Goal: Task Accomplishment & Management: Use online tool/utility

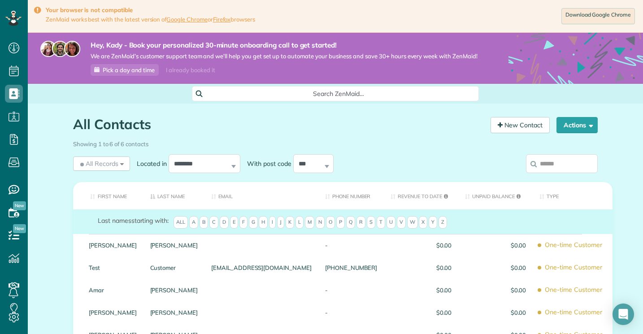
click at [191, 71] on div "I already booked it" at bounding box center [191, 70] width 60 height 11
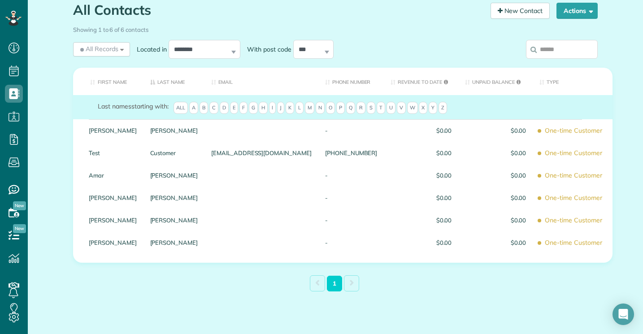
scroll to position [65, 0]
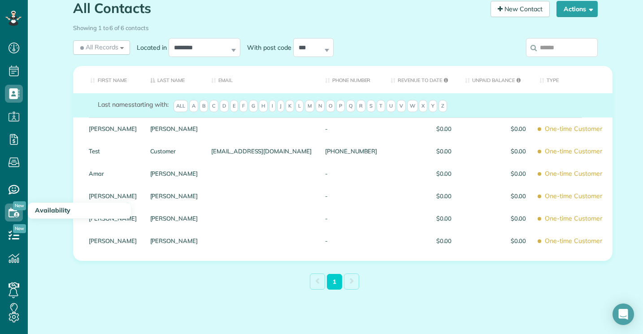
click at [12, 218] on icon at bounding box center [14, 213] width 18 height 18
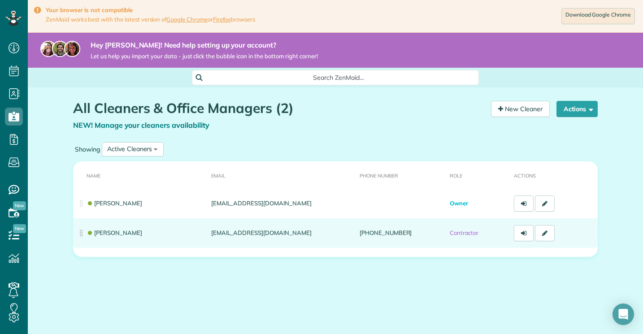
scroll to position [4, 4]
click at [550, 233] on link at bounding box center [545, 233] width 20 height 16
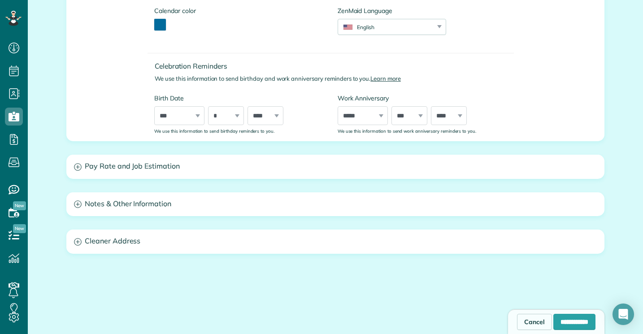
scroll to position [383, 0]
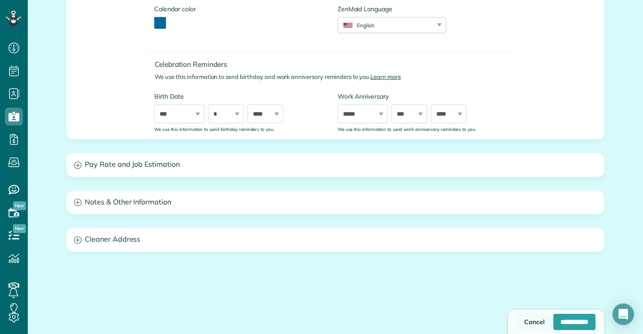
click at [524, 317] on link "Cancel" at bounding box center [534, 322] width 35 height 16
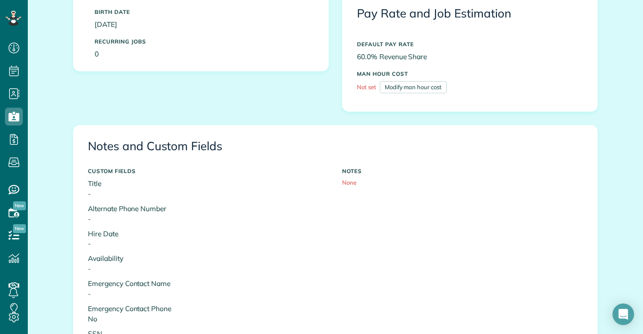
scroll to position [74, 0]
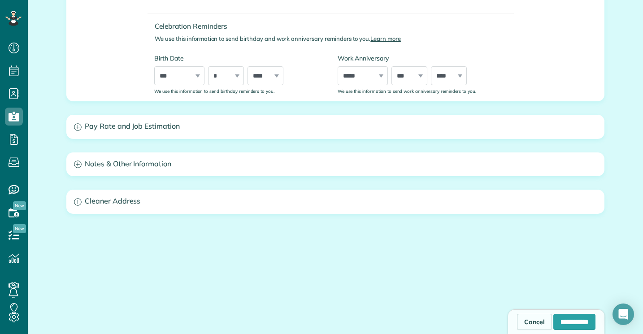
scroll to position [421, 0]
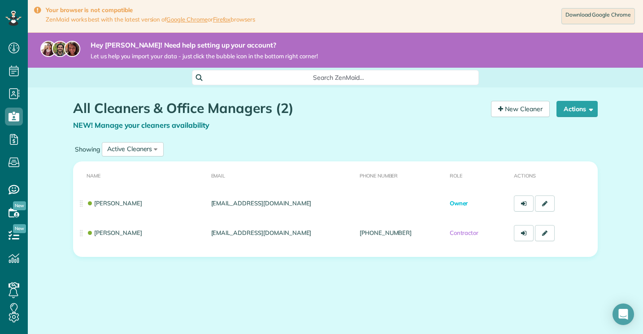
scroll to position [4, 4]
drag, startPoint x: 82, startPoint y: 201, endPoint x: 81, endPoint y: 207, distance: 5.5
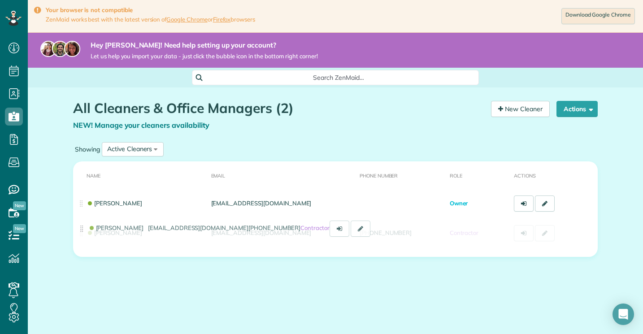
drag, startPoint x: 82, startPoint y: 231, endPoint x: 83, endPoint y: 236, distance: 4.7
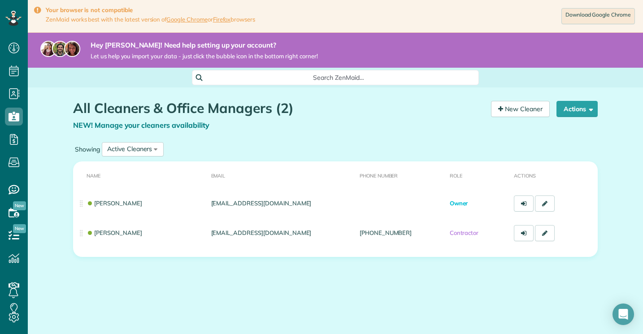
drag, startPoint x: 528, startPoint y: 232, endPoint x: 527, endPoint y: 248, distance: 16.6
click at [527, 248] on table "Name Email Phone number Role Actions Kady McKeehan abqscrubsquad@gmail.com Owne…" at bounding box center [335, 208] width 525 height 95
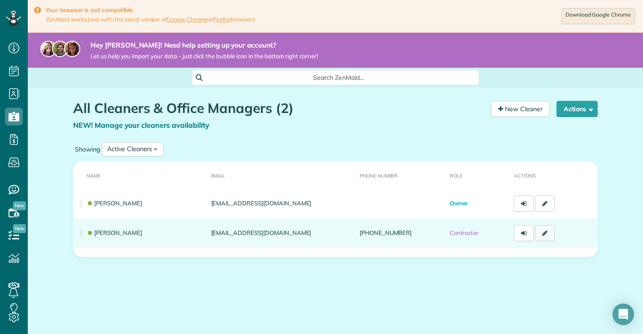
click at [550, 228] on link at bounding box center [545, 233] width 20 height 16
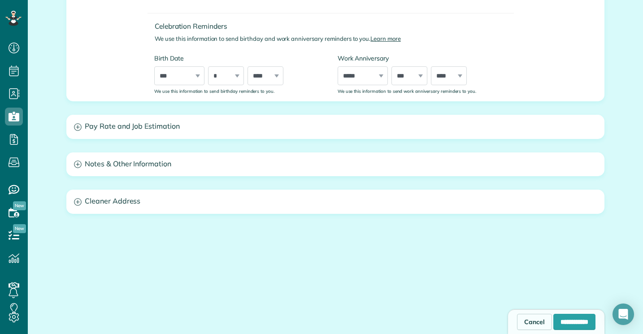
scroll to position [421, 0]
click at [296, 116] on h3 "Pay Rate and Job Estimation" at bounding box center [335, 127] width 537 height 23
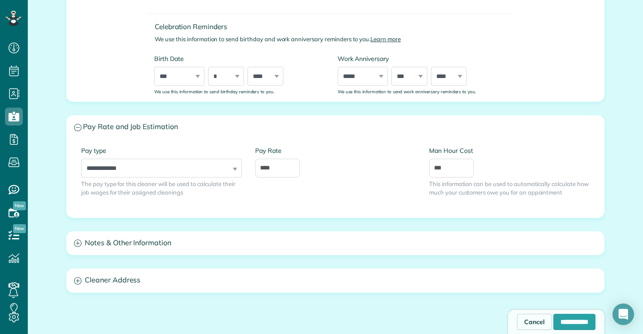
click at [251, 239] on h3 "Notes & Other Information" at bounding box center [335, 243] width 537 height 23
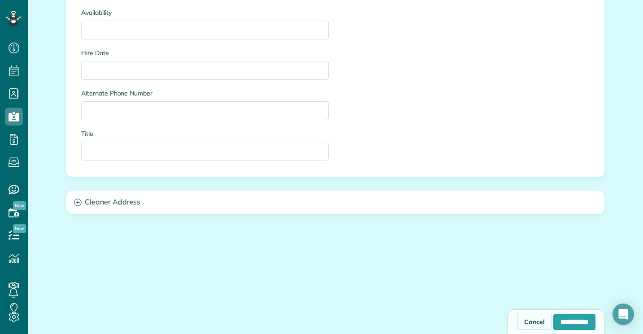
click at [242, 205] on h3 "Cleaner Address" at bounding box center [335, 202] width 537 height 23
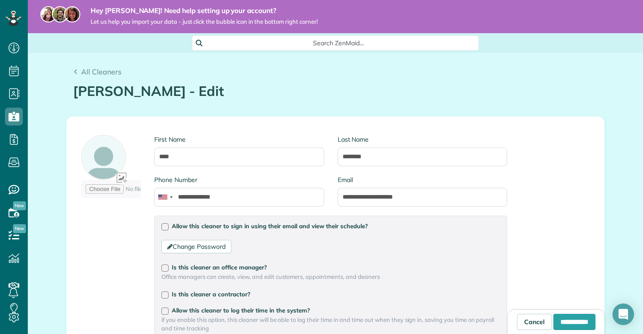
scroll to position [32, 0]
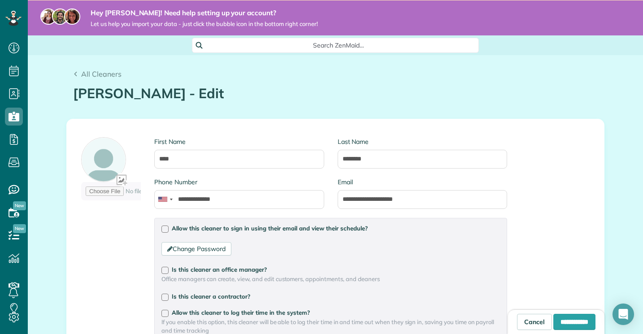
click at [200, 91] on h1 "Kady McKeehan - Edit" at bounding box center [335, 93] width 525 height 15
click at [517, 322] on link "Cancel" at bounding box center [534, 322] width 35 height 16
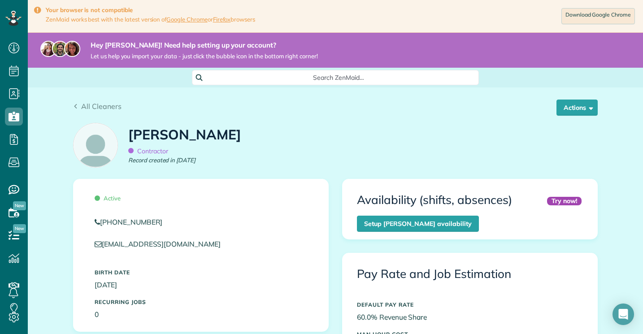
scroll to position [13, 0]
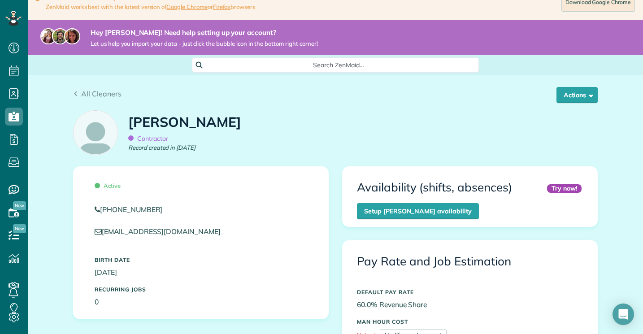
click at [581, 84] on div "All Cleaners Actions Edit Resend login info Inactivate Replace [PERSON_NAME] [G…" at bounding box center [335, 90] width 538 height 30
click at [580, 92] on button "Actions" at bounding box center [576, 95] width 41 height 16
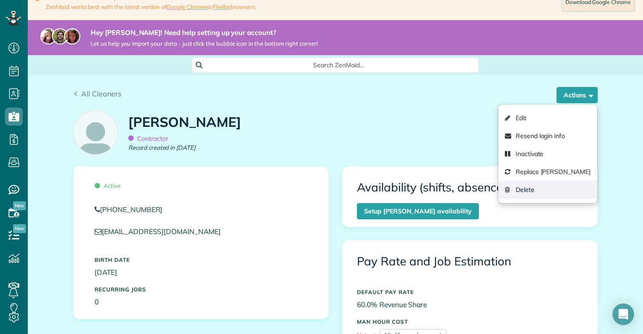
click at [531, 190] on link "Delete" at bounding box center [547, 190] width 99 height 18
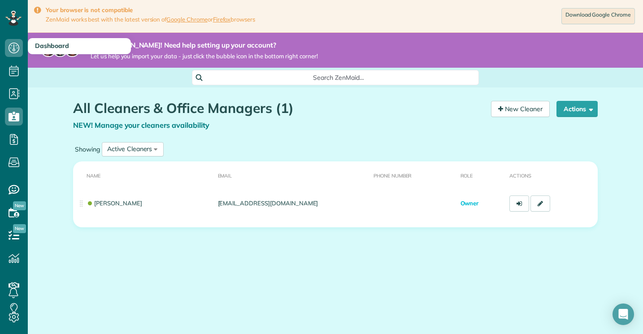
click at [11, 44] on icon at bounding box center [14, 48] width 18 height 18
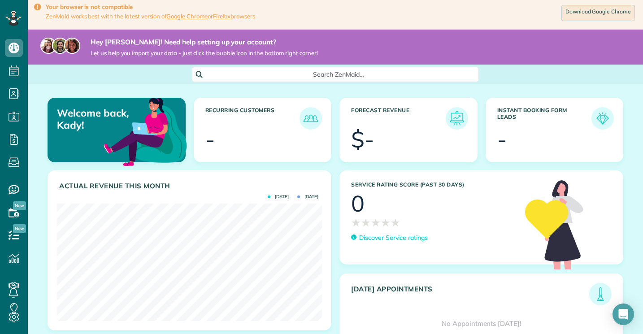
scroll to position [1, 0]
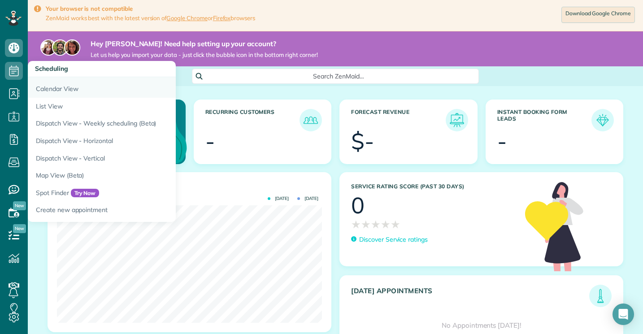
click at [45, 84] on link "Calendar View" at bounding box center [140, 87] width 224 height 21
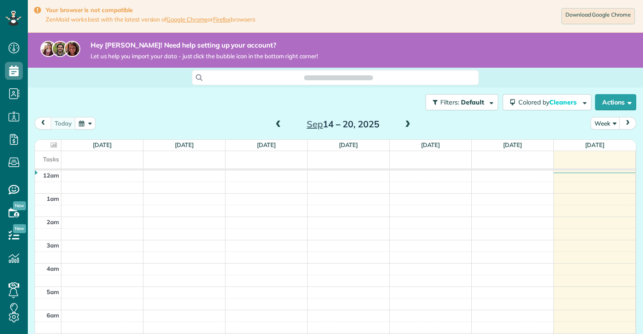
scroll to position [164, 0]
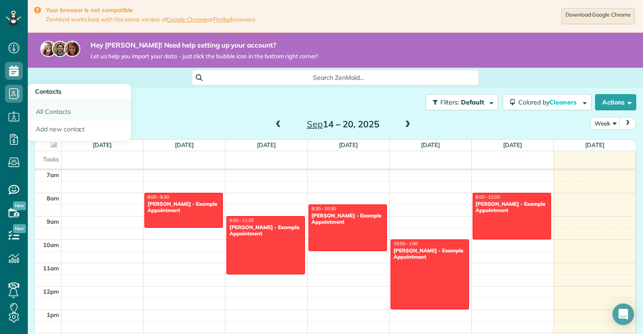
click at [43, 109] on link "All Contacts" at bounding box center [79, 110] width 103 height 21
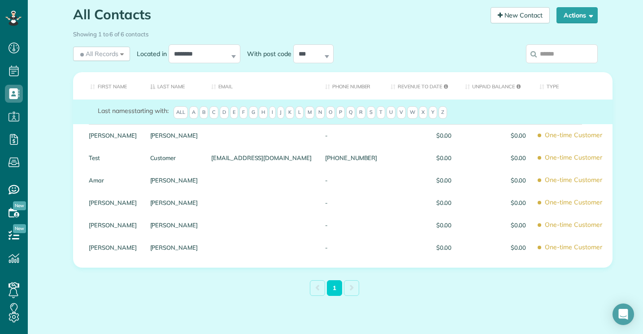
scroll to position [96, 0]
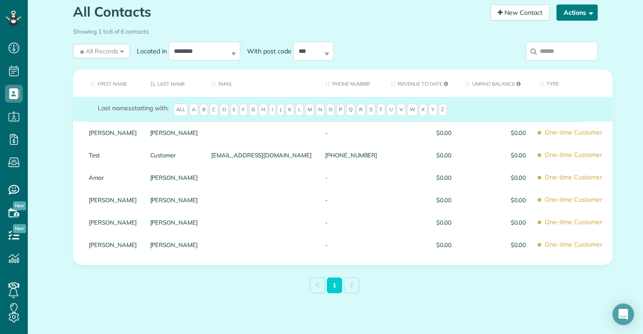
click at [572, 11] on button "Actions" at bounding box center [576, 12] width 41 height 16
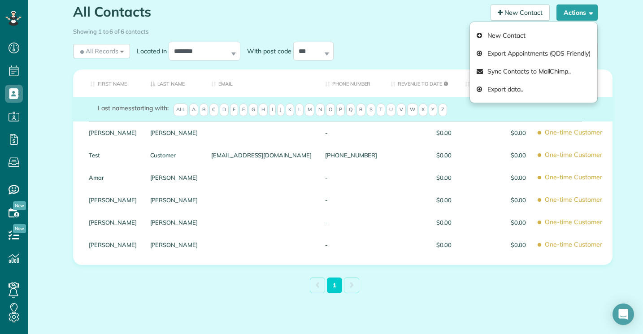
click at [431, 47] on div "**********" at bounding box center [268, 50] width 390 height 23
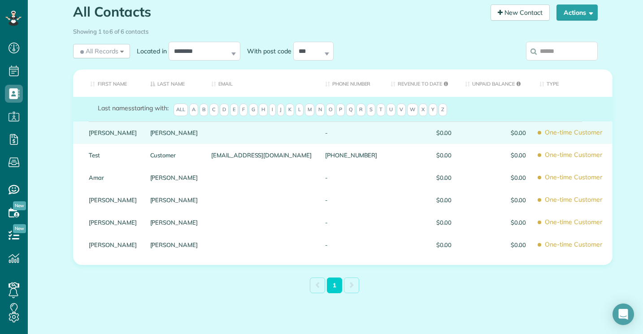
click at [126, 133] on link "Carolyn" at bounding box center [113, 133] width 48 height 6
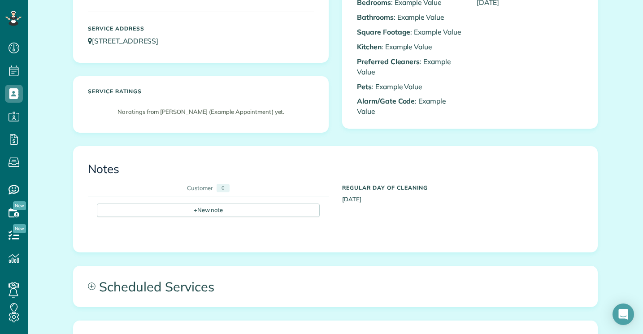
scroll to position [56, 0]
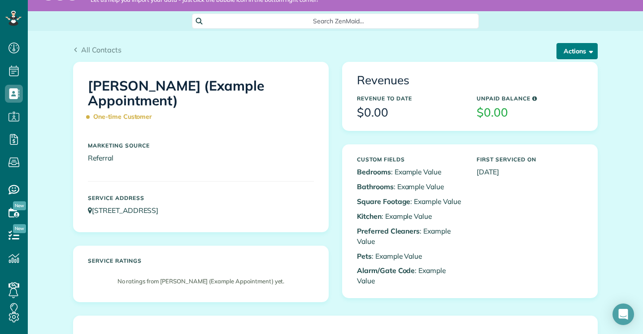
click at [568, 46] on button "Actions" at bounding box center [576, 51] width 41 height 16
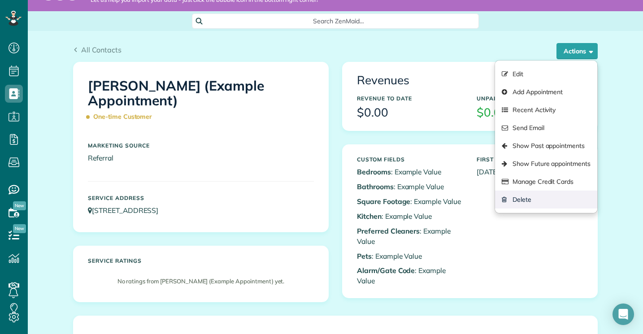
click at [522, 202] on link "Delete" at bounding box center [546, 200] width 102 height 18
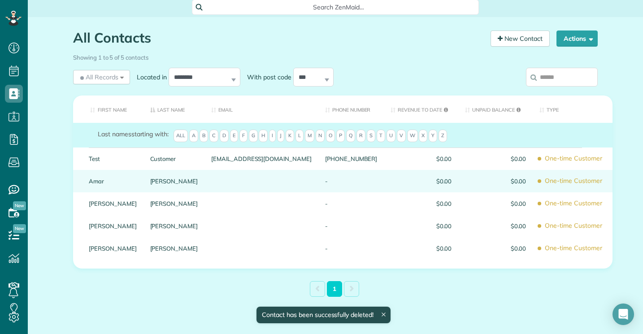
scroll to position [75, 0]
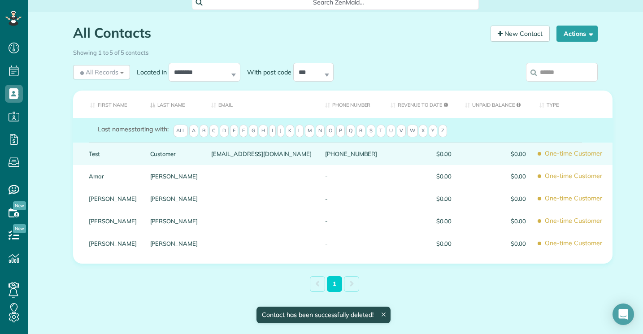
click at [194, 159] on div "Customer" at bounding box center [173, 154] width 61 height 22
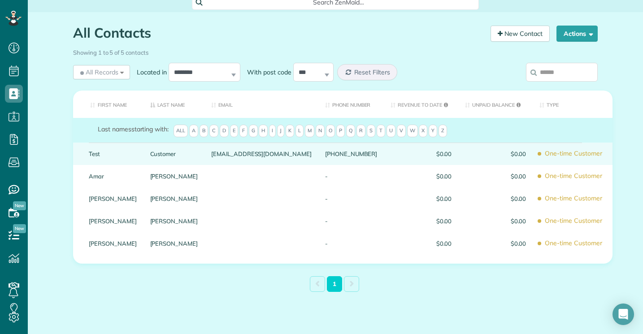
click at [205, 152] on div "Customer" at bounding box center [173, 154] width 61 height 22
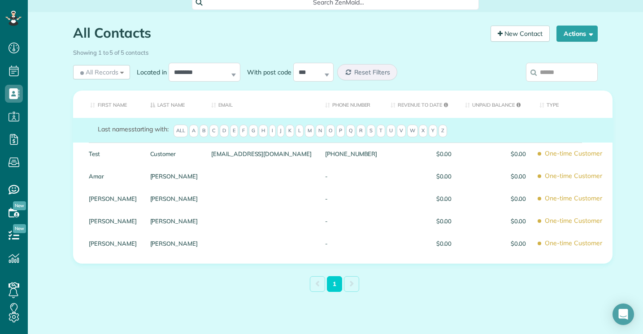
click at [205, 152] on div "Customer" at bounding box center [173, 154] width 61 height 22
click at [581, 35] on button "Actions" at bounding box center [576, 34] width 41 height 16
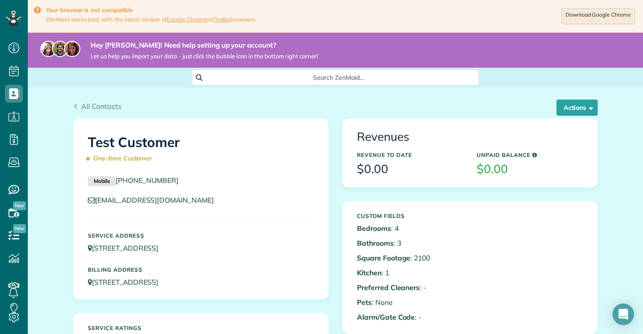
scroll to position [4, 4]
click at [570, 107] on button "Actions" at bounding box center [576, 108] width 41 height 16
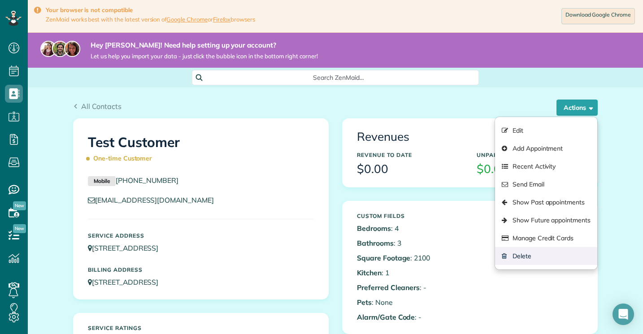
click at [523, 260] on link "Delete" at bounding box center [546, 256] width 102 height 18
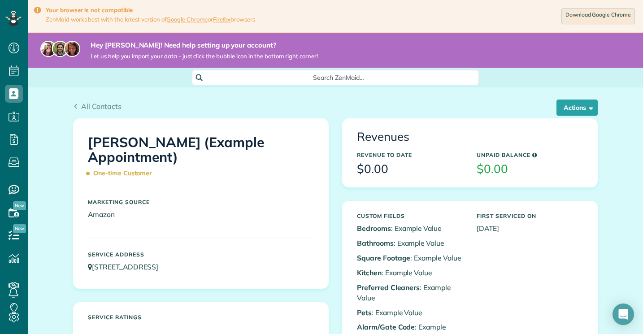
scroll to position [4, 4]
click at [593, 107] on button "Actions" at bounding box center [576, 108] width 41 height 16
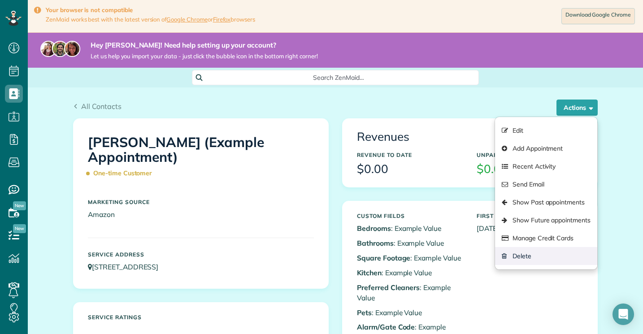
click at [540, 253] on link "Delete" at bounding box center [546, 256] width 102 height 18
click at [521, 255] on link "Delete" at bounding box center [546, 256] width 102 height 18
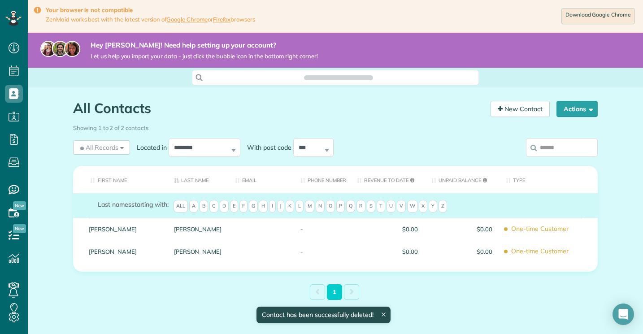
scroll to position [4, 4]
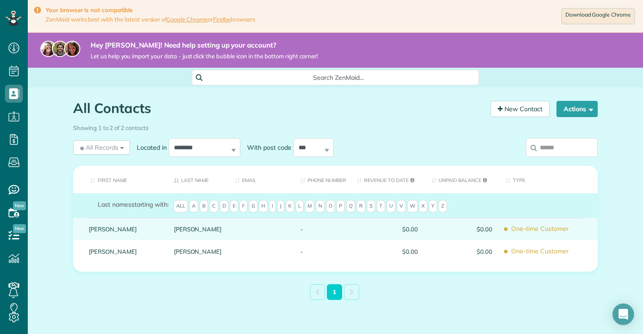
click at [191, 227] on link "[PERSON_NAME]" at bounding box center [198, 229] width 48 height 6
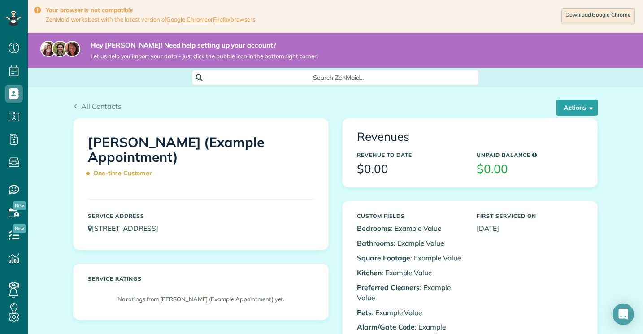
scroll to position [4, 4]
click at [580, 107] on button "Actions" at bounding box center [576, 108] width 41 height 16
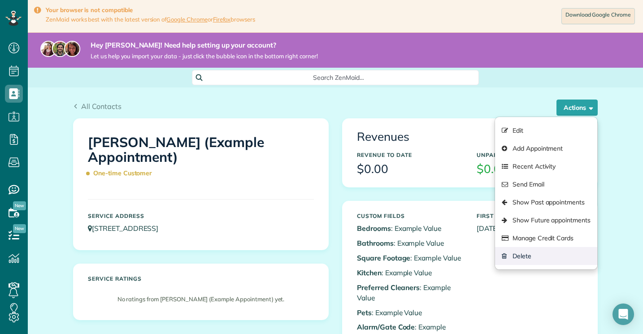
click at [534, 256] on link "Delete" at bounding box center [546, 256] width 102 height 18
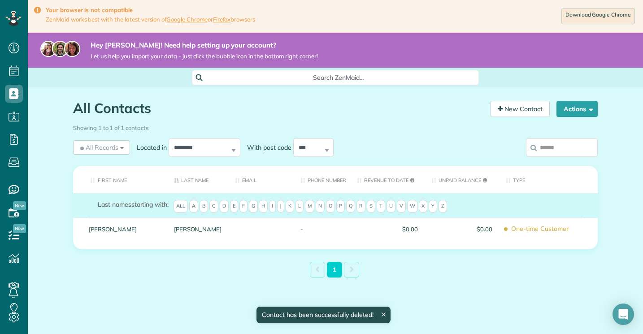
scroll to position [4, 4]
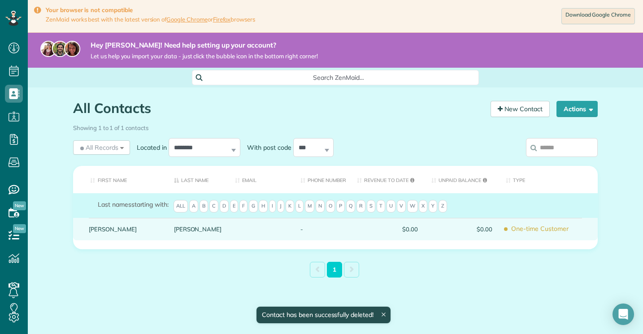
click at [154, 226] on link "[PERSON_NAME]" at bounding box center [125, 229] width 72 height 6
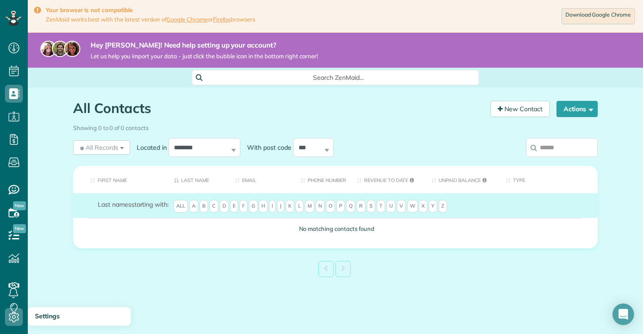
click at [13, 312] on use at bounding box center [14, 317] width 10 height 11
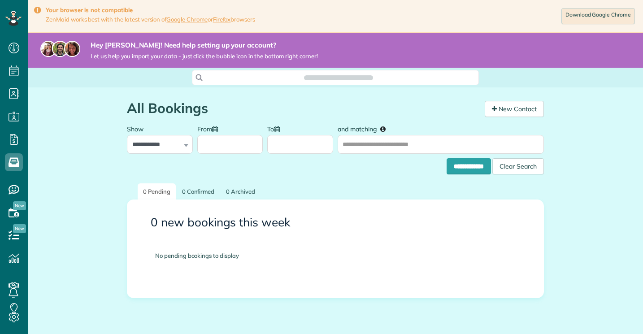
scroll to position [4, 4]
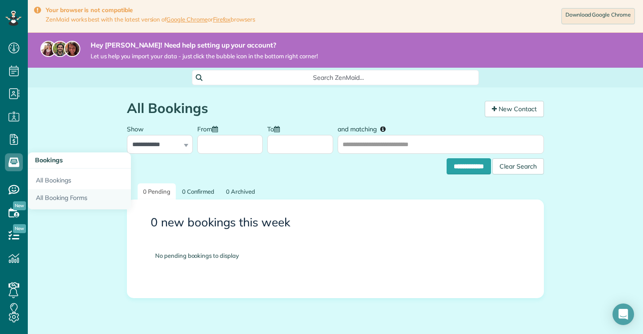
click at [52, 194] on link "All Booking Forms" at bounding box center [79, 199] width 103 height 21
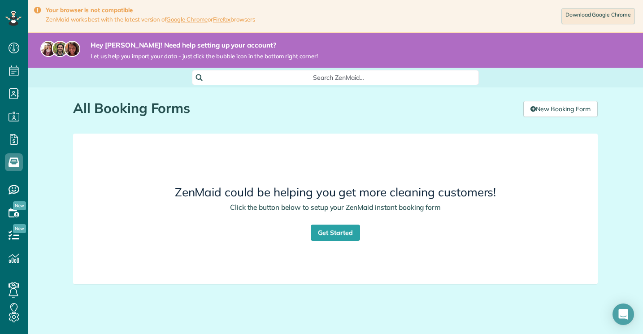
scroll to position [4, 4]
click at [325, 227] on link "Get Started" at bounding box center [335, 233] width 49 height 16
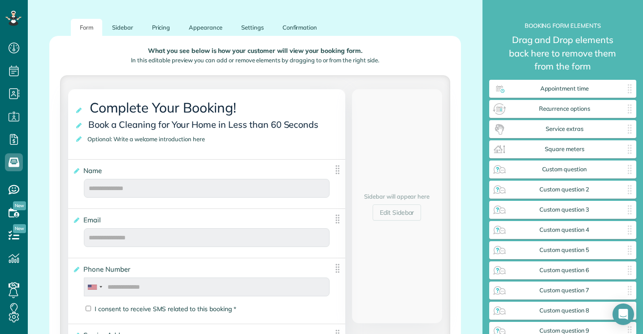
scroll to position [147, 0]
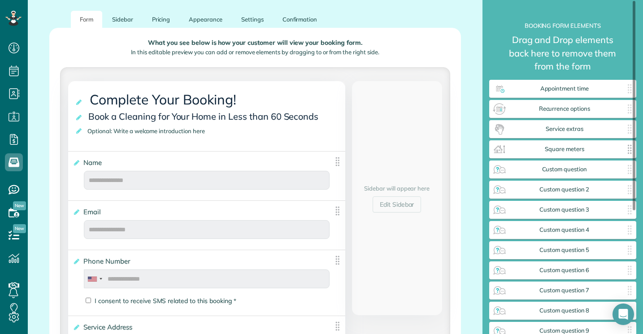
click at [558, 149] on span "Square meters" at bounding box center [565, 149] width 116 height 7
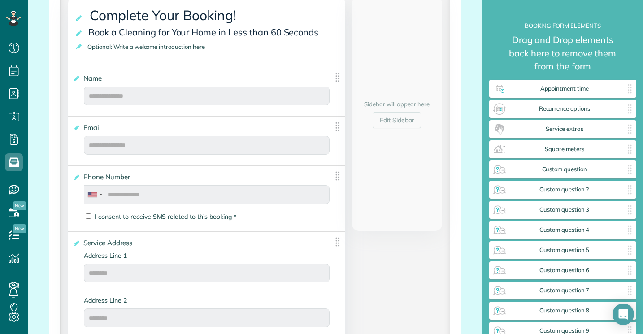
scroll to position [232, 0]
click at [179, 46] on span "Optional: Write a welcome introduction here" at bounding box center [147, 46] width 125 height 12
click at [78, 44] on icon at bounding box center [79, 46] width 9 height 6
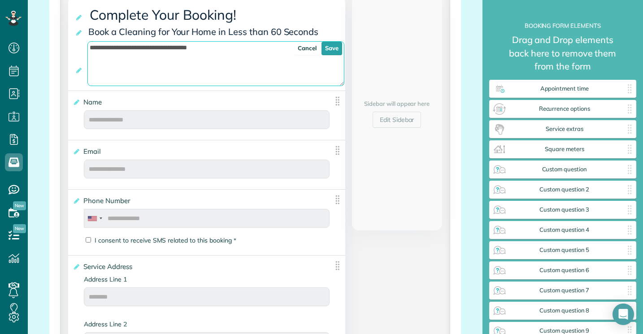
drag, startPoint x: 256, startPoint y: 43, endPoint x: 253, endPoint y: 39, distance: 5.1
click at [253, 39] on div "**********" at bounding box center [206, 43] width 277 height 94
click at [332, 48] on link "Save" at bounding box center [331, 48] width 21 height 13
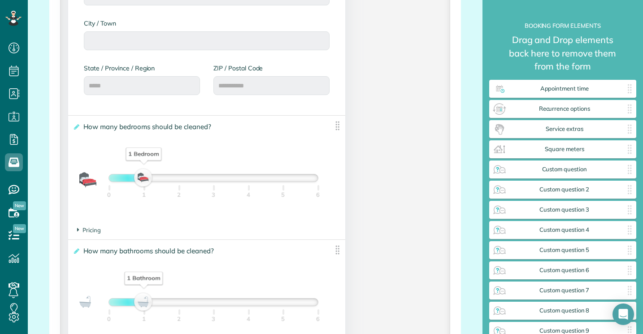
scroll to position [573, 0]
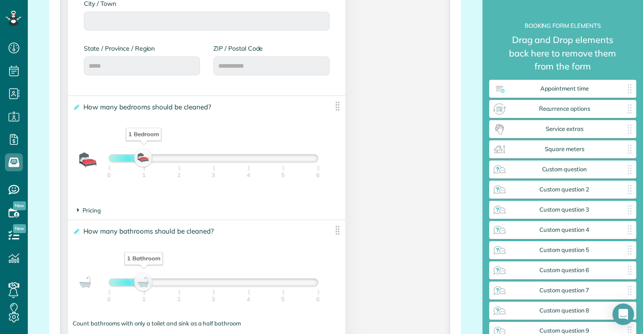
click at [77, 208] on icon at bounding box center [78, 210] width 2 height 8
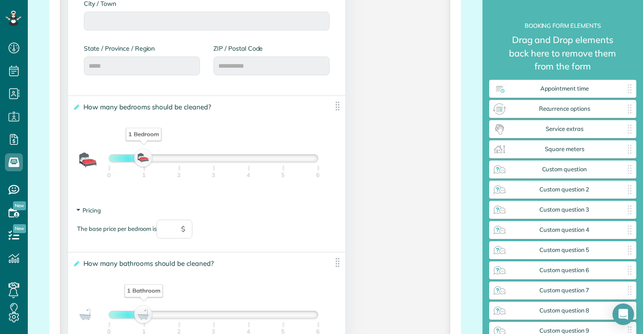
click at [78, 208] on span "Pricing" at bounding box center [89, 210] width 24 height 7
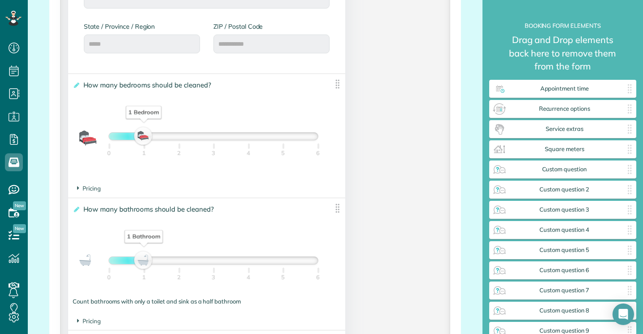
scroll to position [594, 0]
click at [545, 108] on span "Recurrence options" at bounding box center [565, 108] width 116 height 7
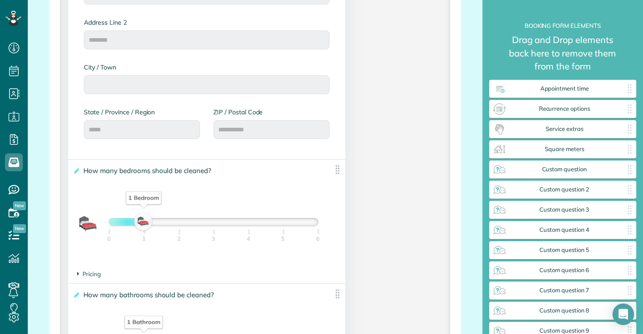
scroll to position [514, 0]
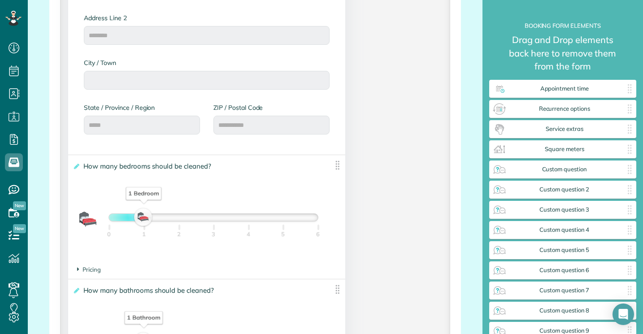
click at [86, 272] on section "Pricing The base price per bedroom is $" at bounding box center [206, 269] width 259 height 9
click at [86, 266] on span "Pricing" at bounding box center [89, 269] width 24 height 7
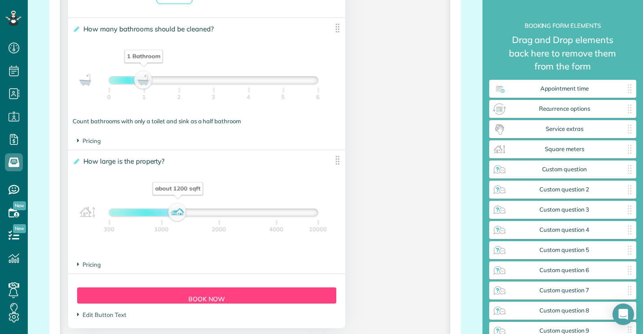
scroll to position [808, 0]
click at [87, 265] on span "Pricing" at bounding box center [89, 263] width 24 height 7
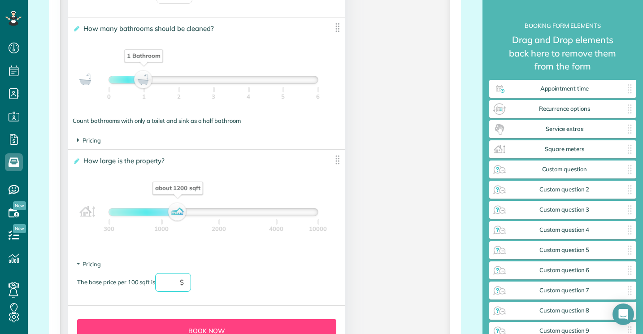
click at [164, 281] on input "text" at bounding box center [173, 282] width 36 height 19
type input "*"
type input "****"
click at [309, 273] on div "The base price per 100 sqft is **** $" at bounding box center [206, 287] width 259 height 28
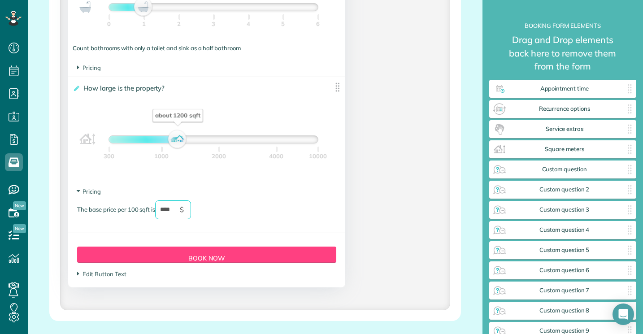
scroll to position [884, 0]
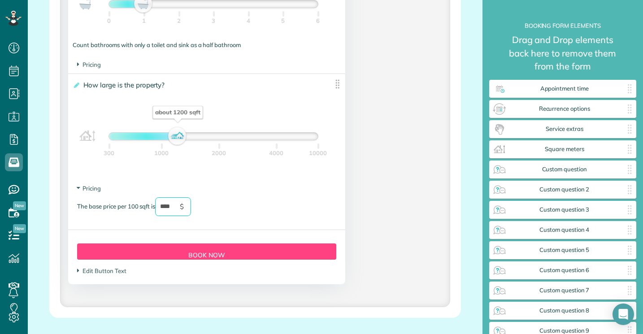
drag, startPoint x: 177, startPoint y: 207, endPoint x: 158, endPoint y: 205, distance: 18.9
click at [158, 205] on input "****" at bounding box center [173, 206] width 36 height 19
type input "****"
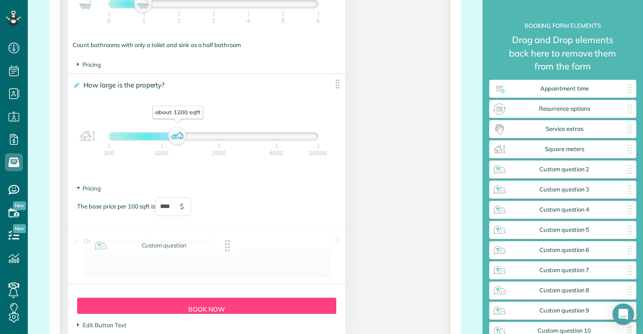
drag, startPoint x: 563, startPoint y: 169, endPoint x: 163, endPoint y: 246, distance: 407.2
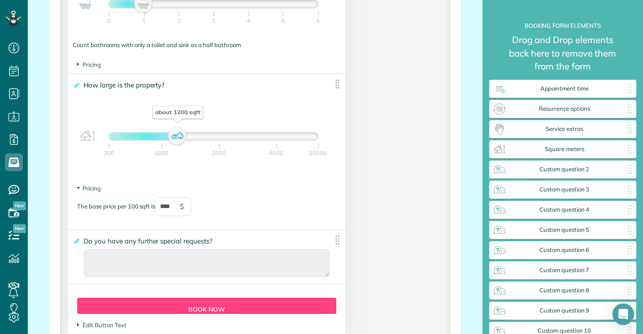
click at [157, 237] on span "Do you have any further special requests?" at bounding box center [149, 240] width 137 height 13
click at [0, 0] on input "**********" at bounding box center [0, 0] width 0 height 0
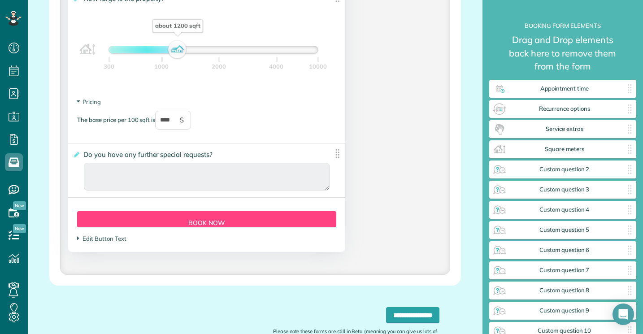
scroll to position [958, 0]
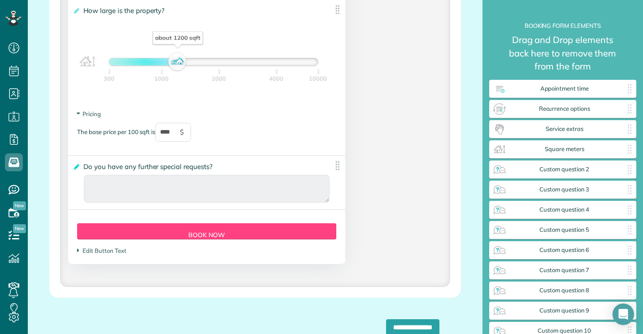
click at [76, 165] on icon at bounding box center [76, 167] width 7 height 6
click at [0, 0] on input "**********" at bounding box center [0, 0] width 0 height 0
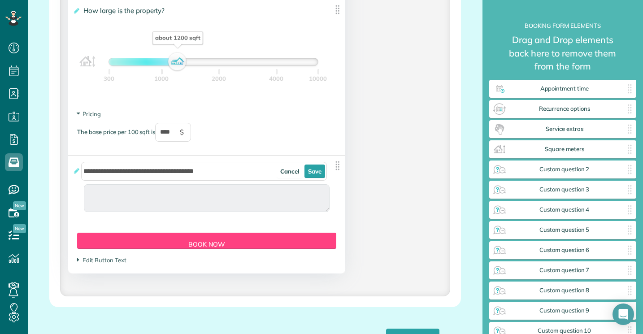
click at [342, 197] on div "**********" at bounding box center [206, 187] width 277 height 63
click at [282, 174] on link "Cancel" at bounding box center [290, 171] width 26 height 13
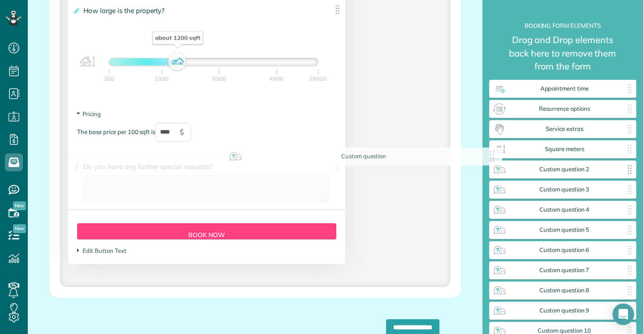
drag, startPoint x: 243, startPoint y: 162, endPoint x: 559, endPoint y: 174, distance: 316.7
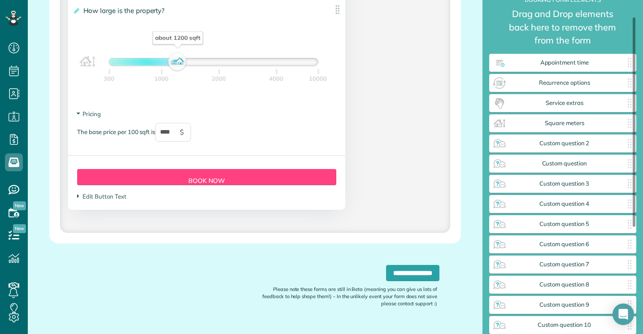
scroll to position [25, 0]
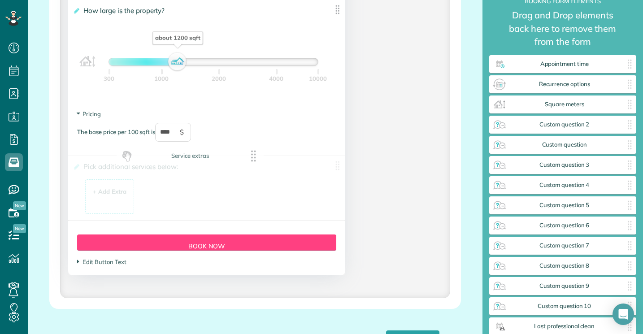
drag, startPoint x: 565, startPoint y: 104, endPoint x: 191, endPoint y: 156, distance: 378.0
click at [115, 187] on div "+ Add Extra" at bounding box center [110, 191] width 34 height 9
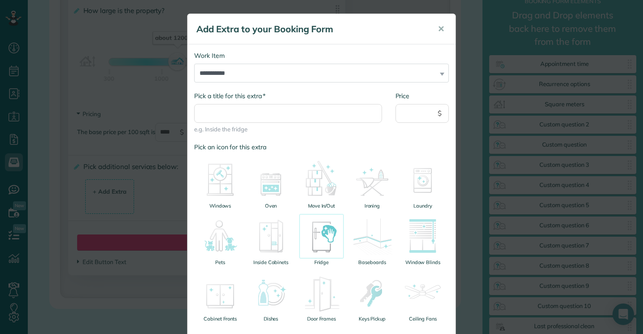
scroll to position [5, 0]
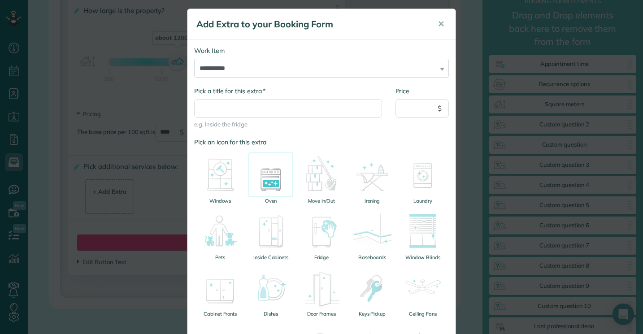
click at [278, 187] on img at bounding box center [270, 174] width 45 height 45
click at [408, 111] on input "Price" at bounding box center [422, 108] width 54 height 19
type input "*"
type input "**"
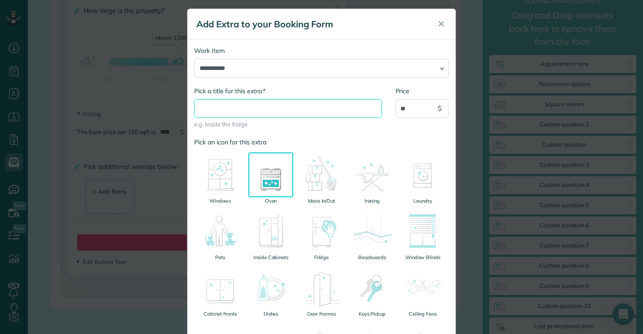
click at [258, 108] on input "* Pick a title for this extra" at bounding box center [288, 108] width 188 height 19
type input "**********"
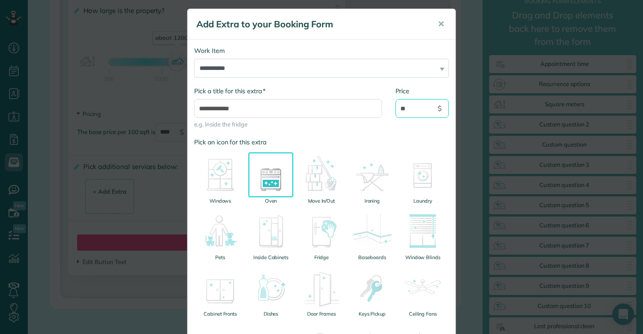
drag, startPoint x: 399, startPoint y: 106, endPoint x: 354, endPoint y: 106, distance: 44.8
click at [372, 106] on div "**********" at bounding box center [321, 112] width 268 height 51
type input "**"
click at [361, 135] on div "**********" at bounding box center [287, 112] width 201 height 51
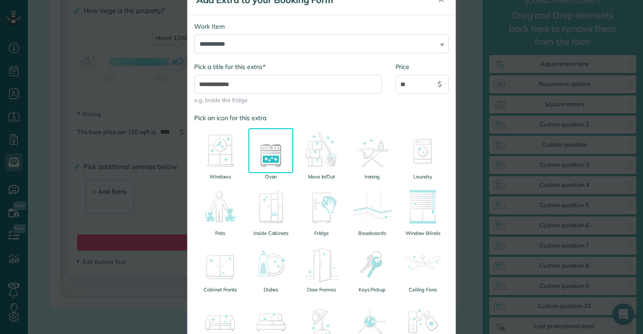
scroll to position [19, 0]
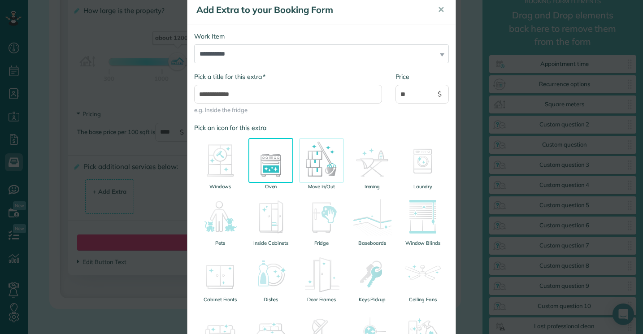
click at [326, 168] on img at bounding box center [321, 160] width 45 height 45
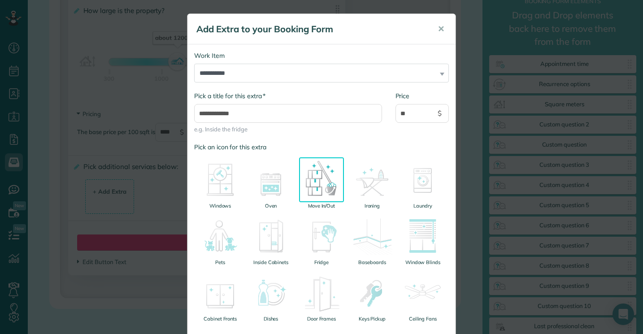
scroll to position [0, 0]
click at [270, 178] on img at bounding box center [270, 179] width 45 height 45
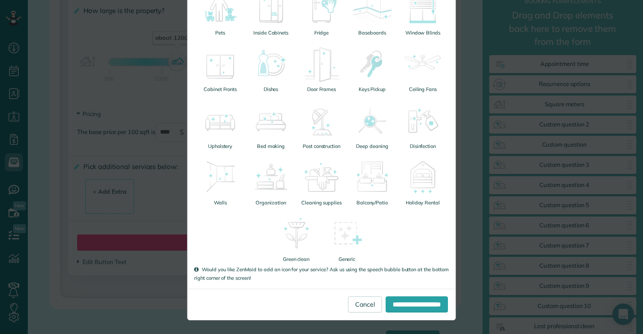
scroll to position [229, 0]
click at [417, 301] on input "**********" at bounding box center [417, 305] width 62 height 16
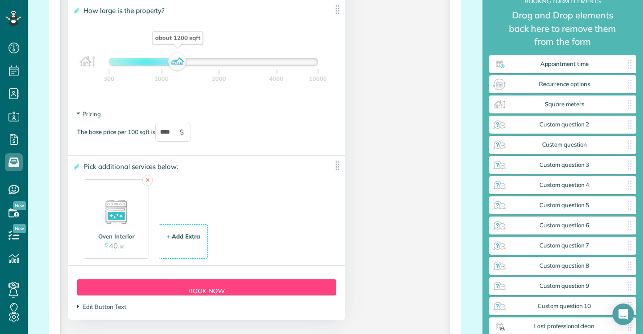
click at [191, 232] on div "+ Add Extra" at bounding box center [183, 236] width 34 height 9
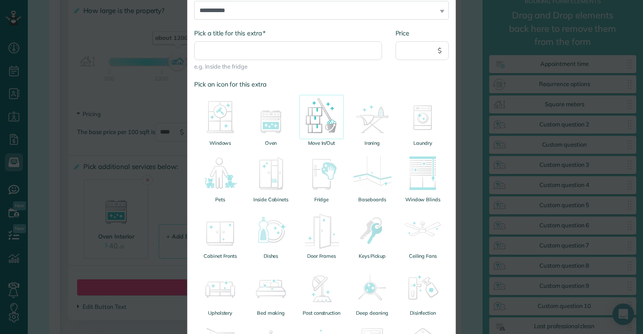
scroll to position [64, 0]
click at [311, 140] on small "Move In/Out" at bounding box center [321, 141] width 45 height 7
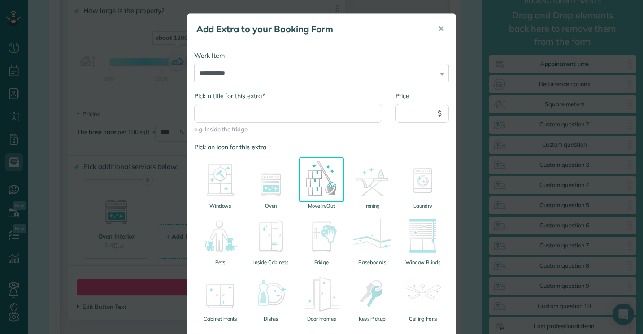
scroll to position [0, 0]
click at [415, 115] on input "Price" at bounding box center [422, 113] width 54 height 19
click at [327, 166] on img at bounding box center [321, 179] width 45 height 45
click at [315, 108] on input "* Pick a title for this extra" at bounding box center [288, 113] width 188 height 19
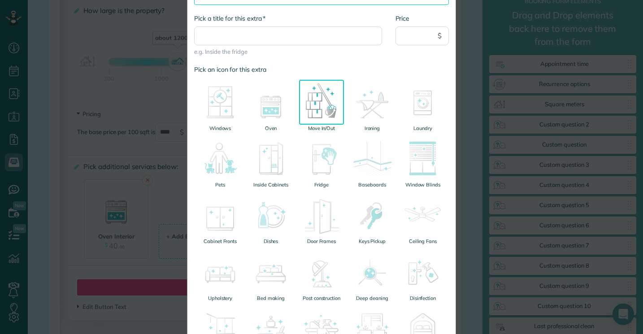
scroll to position [78, 0]
click at [229, 171] on img at bounding box center [220, 158] width 45 height 45
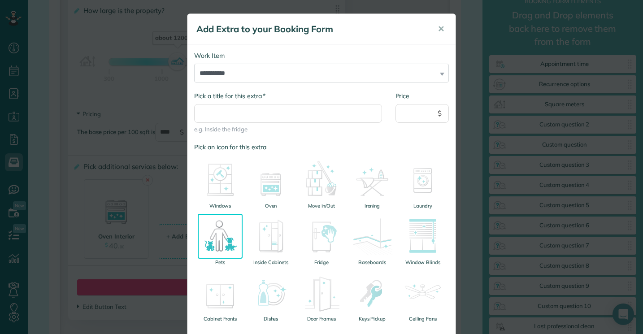
scroll to position [0, 0]
click at [233, 116] on input "* Pick a title for this extra" at bounding box center [288, 113] width 188 height 19
type input "*"
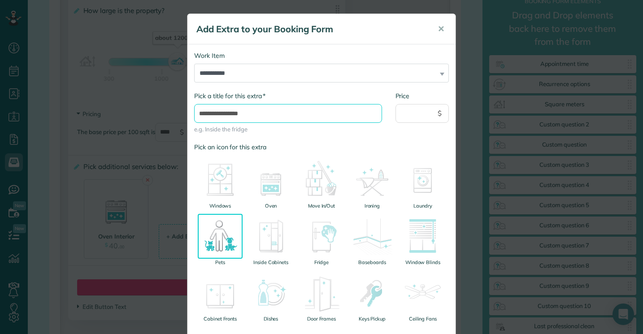
type input "**********"
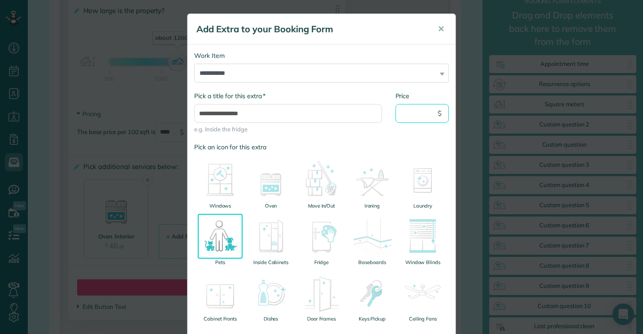
click at [417, 117] on input "Price" at bounding box center [422, 113] width 54 height 19
type input "**"
click at [407, 143] on label "Pick an icon for this extra" at bounding box center [321, 147] width 255 height 9
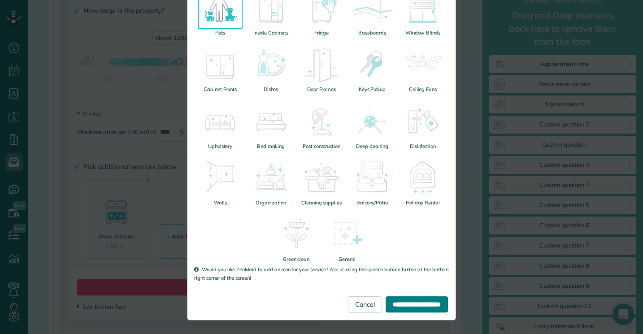
scroll to position [229, 0]
click at [417, 304] on input "**********" at bounding box center [417, 305] width 62 height 16
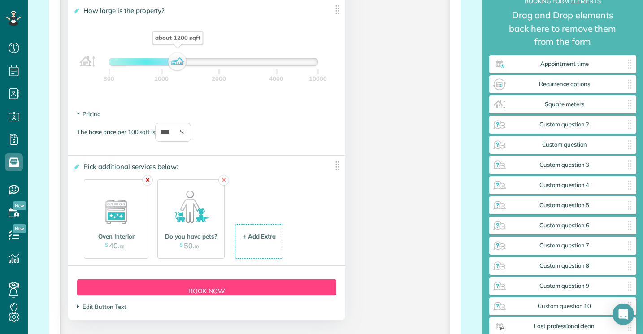
click at [147, 181] on link "✕" at bounding box center [147, 180] width 11 height 11
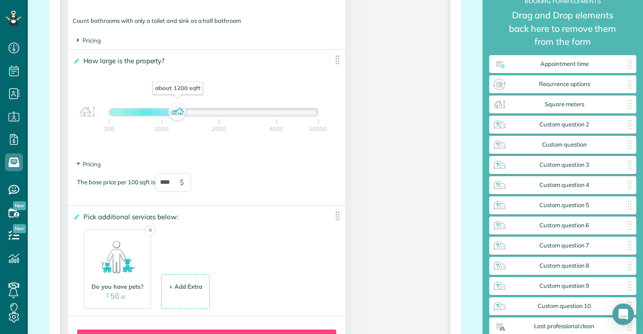
scroll to position [904, 0]
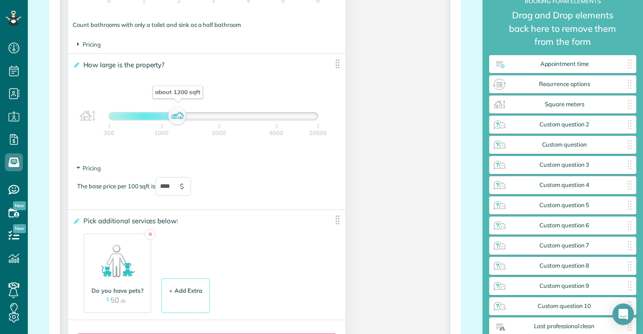
click at [217, 190] on div "The base price per 100 sqft is **** $" at bounding box center [206, 191] width 259 height 28
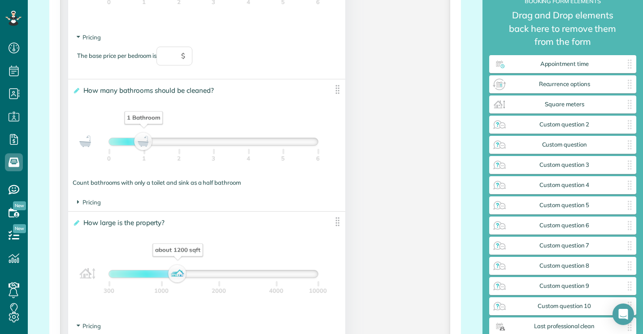
scroll to position [736, 0]
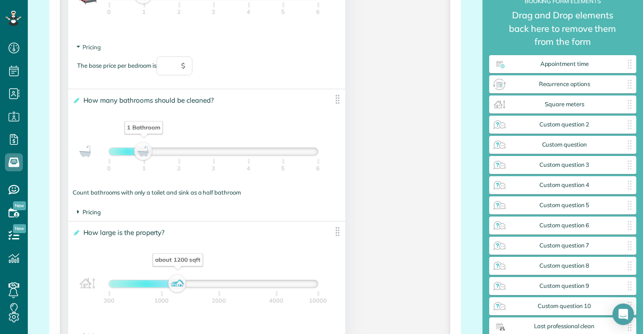
click at [100, 211] on span "Pricing" at bounding box center [89, 211] width 24 height 7
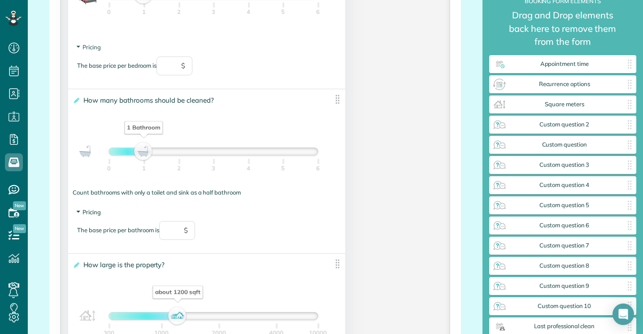
click at [100, 211] on span "Pricing" at bounding box center [89, 211] width 24 height 7
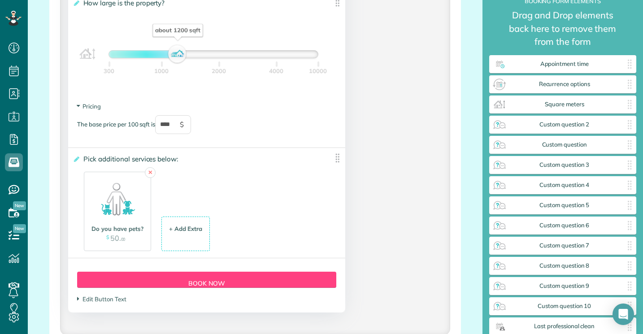
scroll to position [968, 0]
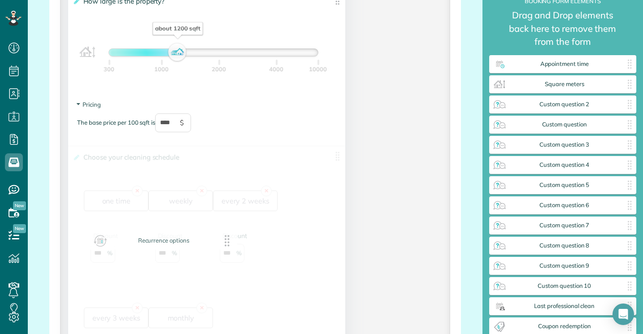
drag, startPoint x: 572, startPoint y: 82, endPoint x: 173, endPoint y: 238, distance: 428.3
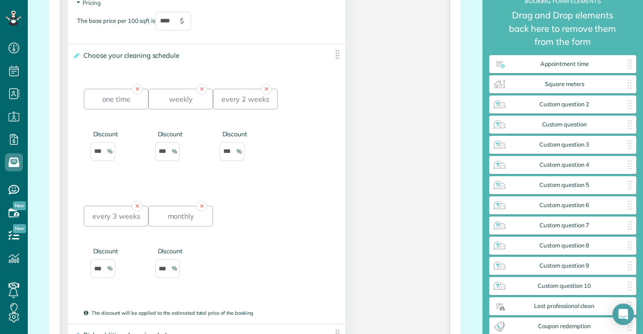
scroll to position [1070, 0]
click at [114, 99] on div "one time" at bounding box center [116, 98] width 65 height 21
click at [185, 99] on div "weekly" at bounding box center [180, 98] width 65 height 21
click at [249, 96] on div "every 2 weeks" at bounding box center [245, 98] width 65 height 21
type input "**"
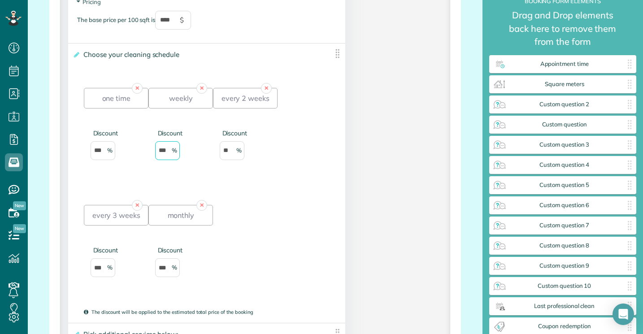
click at [166, 151] on input "***" at bounding box center [167, 150] width 25 height 19
click at [179, 86] on div "✕ one time Discount *** ✕ weekly Discount *** ✕ every 2 weeks Discount ** ✕ eve…" at bounding box center [206, 191] width 245 height 234
click at [179, 90] on div "weekly" at bounding box center [180, 98] width 65 height 21
type input "**"
click at [278, 159] on div "✕ one time Discount *** ✕ weekly Discount ** ✕ every 2 weeks Discount ** ✕ ever…" at bounding box center [206, 191] width 245 height 234
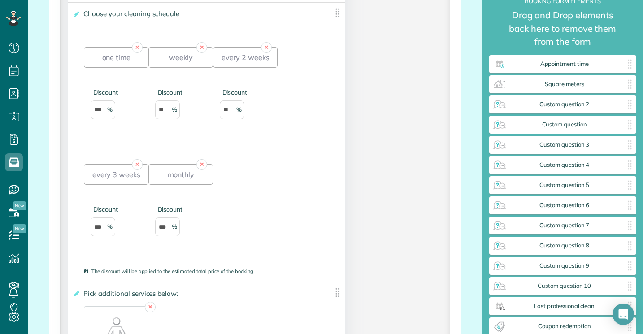
scroll to position [1113, 0]
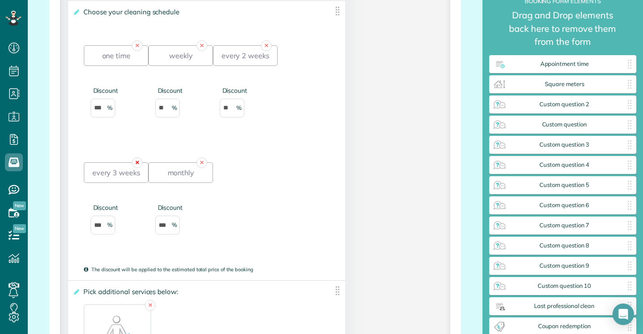
click at [138, 159] on link "✕" at bounding box center [137, 162] width 11 height 11
click at [136, 160] on link "✕" at bounding box center [137, 162] width 11 height 11
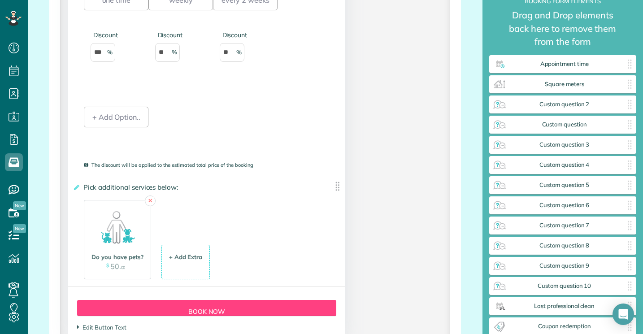
scroll to position [1151, 0]
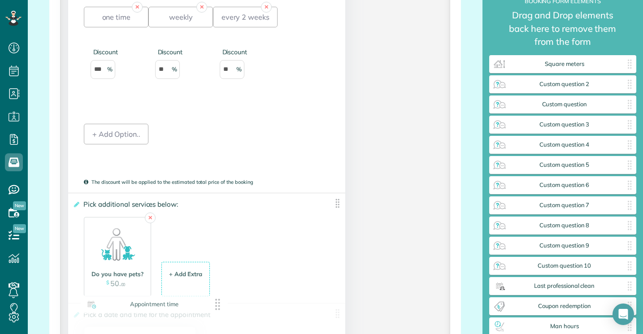
drag, startPoint x: 529, startPoint y: 65, endPoint x: 120, endPoint y: 305, distance: 474.5
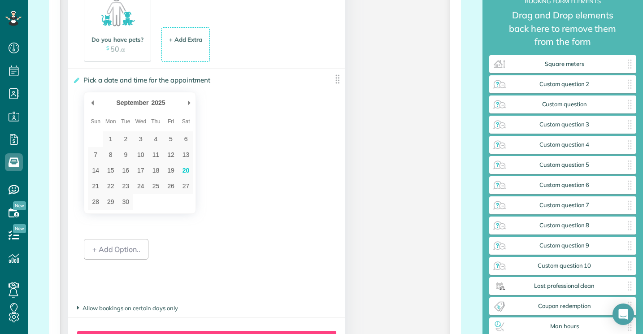
scroll to position [1390, 0]
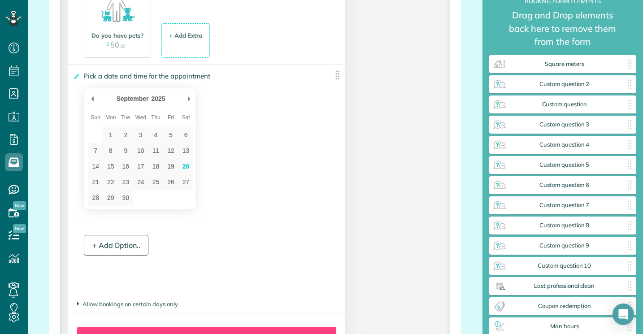
click at [115, 243] on div "+ Add Option.." at bounding box center [116, 245] width 65 height 21
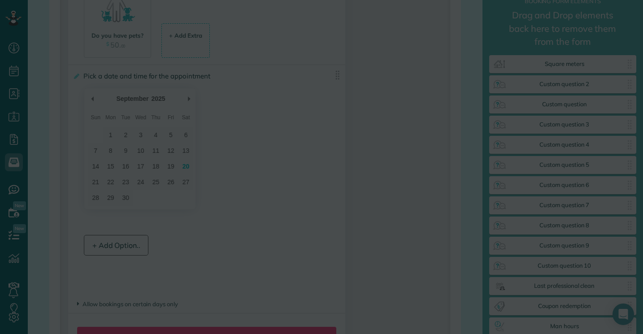
scroll to position [0, 0]
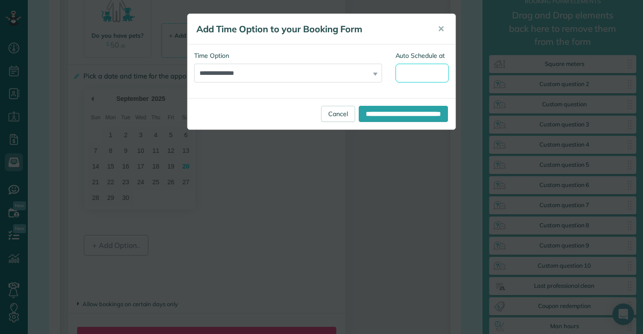
click at [415, 74] on input "Auto Schedule at" at bounding box center [422, 73] width 54 height 19
click at [335, 55] on label "Time Option" at bounding box center [288, 55] width 188 height 9
click at [335, 64] on select "**********" at bounding box center [288, 73] width 188 height 19
click at [321, 115] on link "Cancel" at bounding box center [338, 114] width 34 height 16
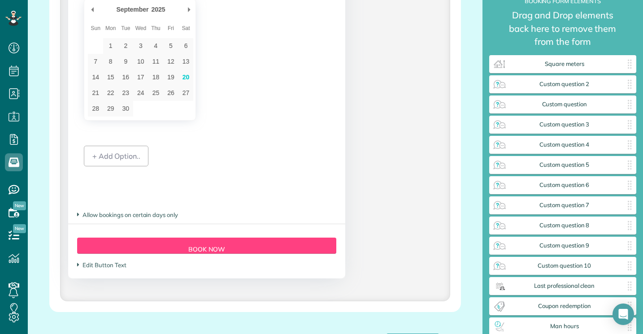
scroll to position [1480, 0]
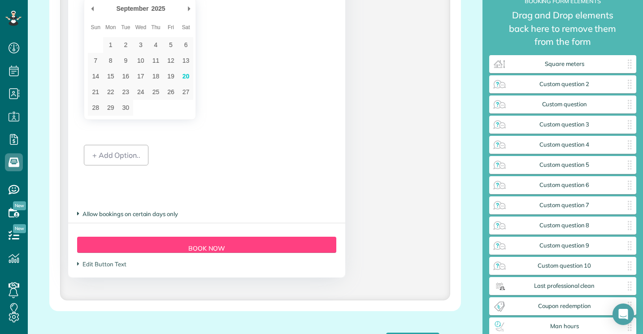
click at [155, 213] on span "Allow bookings on certain days only" at bounding box center [127, 213] width 101 height 7
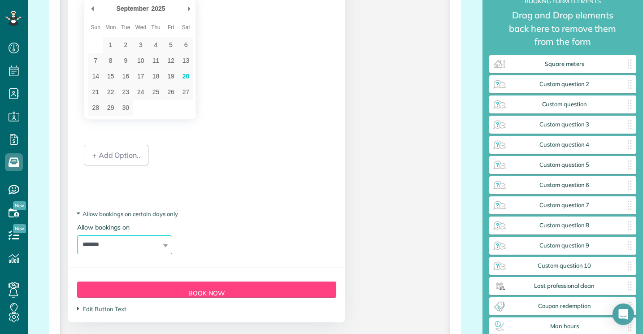
select select "********"
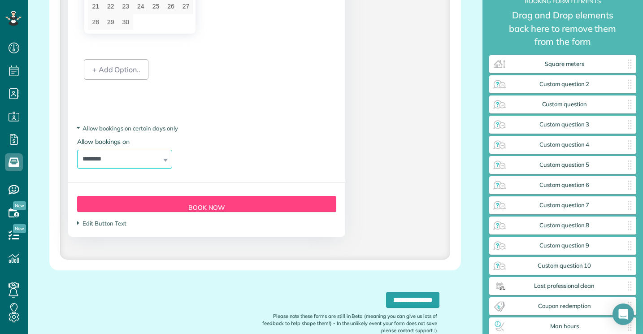
scroll to position [1570, 0]
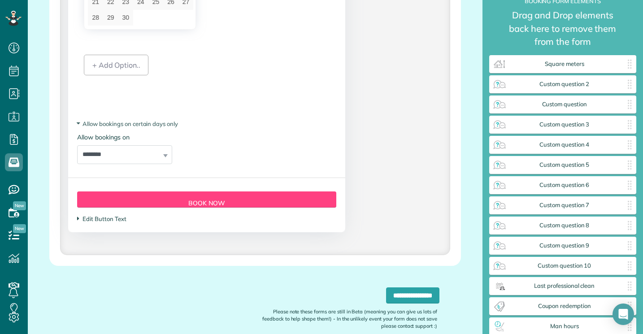
click at [101, 218] on span "Edit Button Text" at bounding box center [101, 218] width 49 height 7
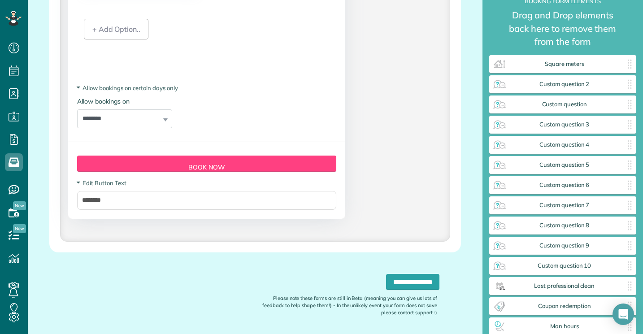
scroll to position [1607, 0]
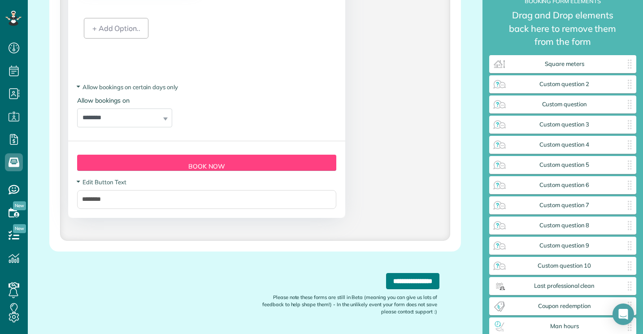
click at [386, 284] on input "**********" at bounding box center [412, 281] width 53 height 16
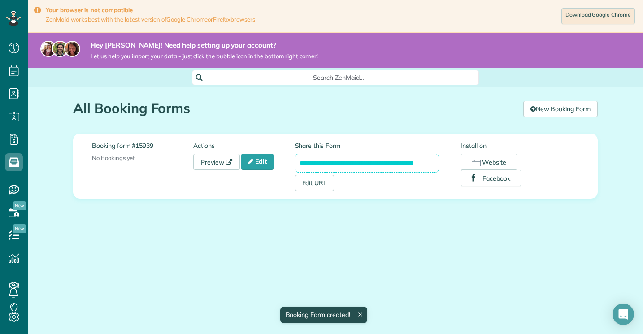
scroll to position [4, 4]
click at [494, 179] on button "Facebook" at bounding box center [490, 178] width 61 height 16
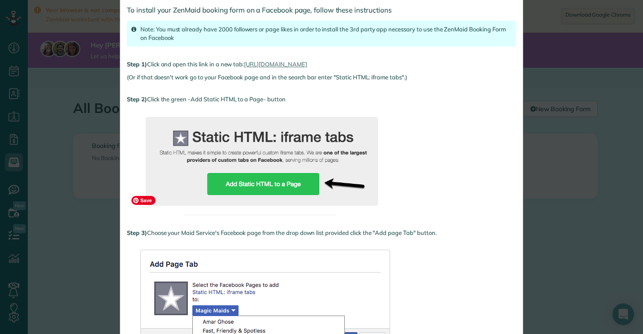
scroll to position [61, 0]
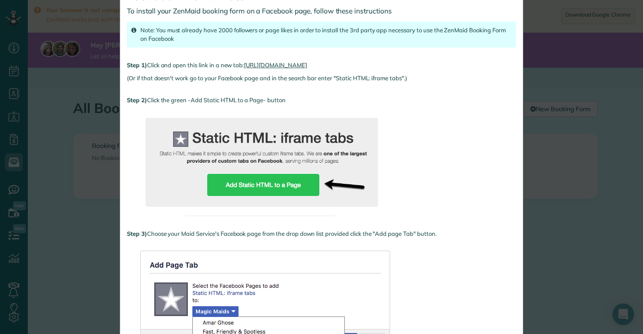
drag, startPoint x: 366, startPoint y: 64, endPoint x: 247, endPoint y: 68, distance: 119.3
click at [247, 68] on p "Step 1) Click and open this link in a new tab: [URL][DOMAIN_NAME]" at bounding box center [321, 65] width 389 height 9
copy p "[URL][DOMAIN_NAME]"
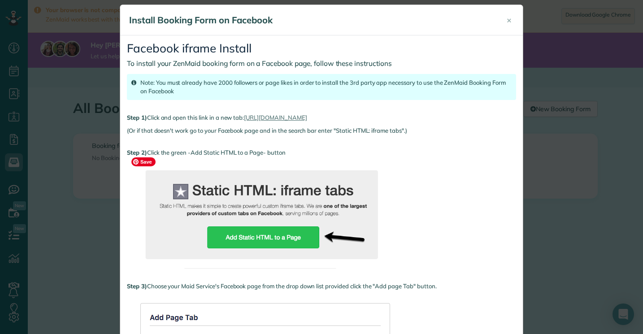
scroll to position [8, 0]
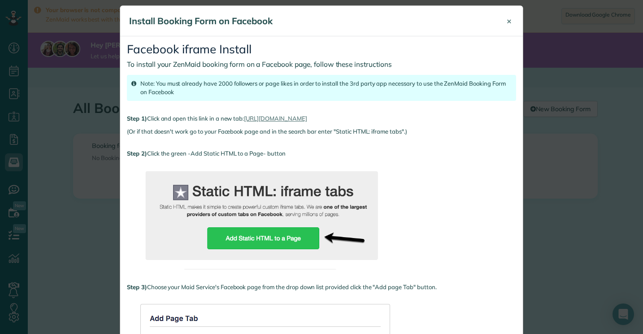
click at [509, 21] on span "×" at bounding box center [509, 21] width 5 height 10
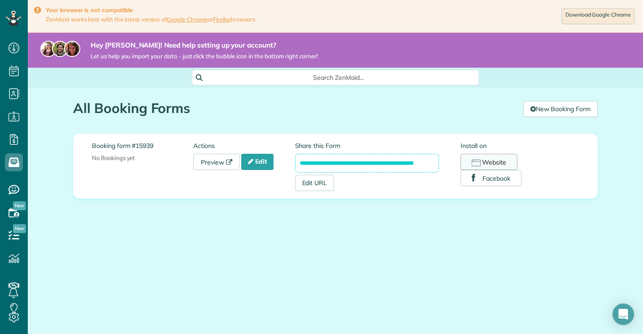
click at [493, 157] on button "Website" at bounding box center [488, 162] width 57 height 16
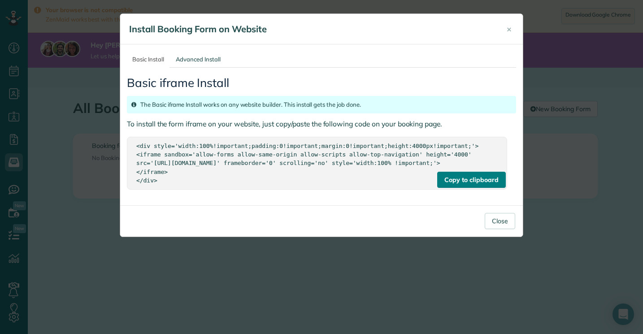
click at [483, 187] on div "Copy to clipboard" at bounding box center [471, 180] width 68 height 16
copy p "[URL][DOMAIN_NAME]"
